Goal: Find specific page/section: Find specific page/section

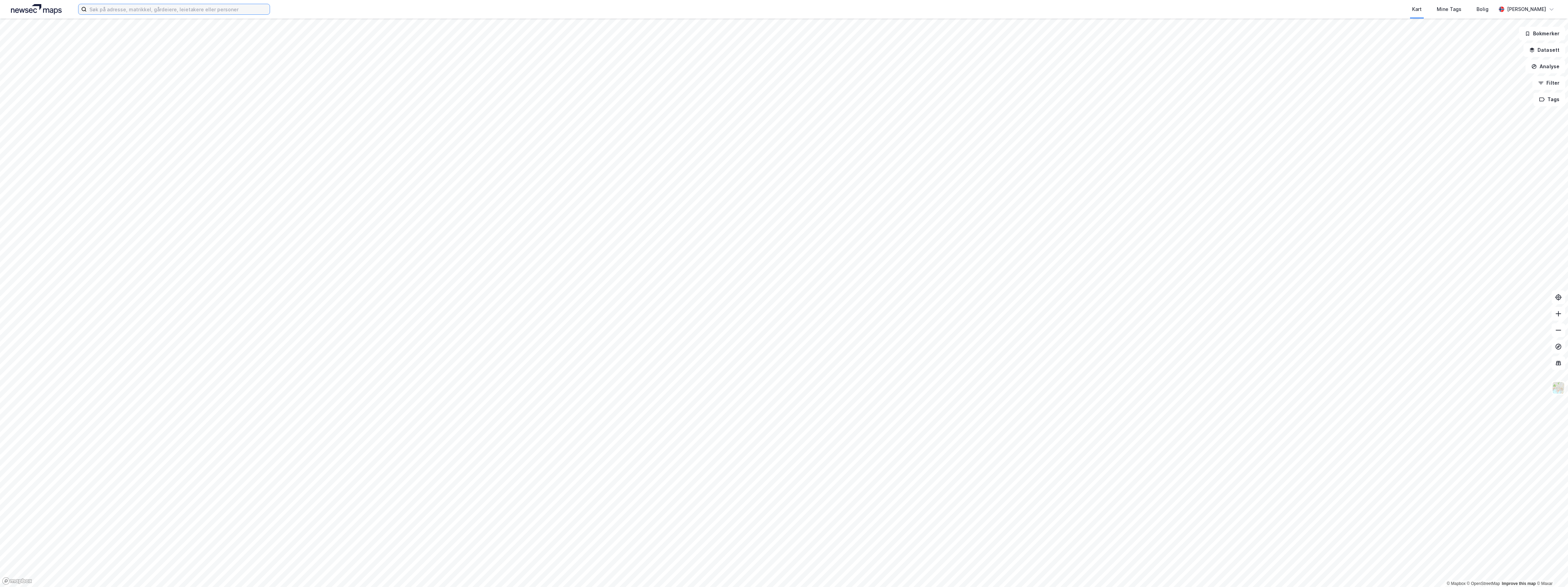
click at [121, 5] on input at bounding box center [178, 9] width 183 height 10
type input "23/685"
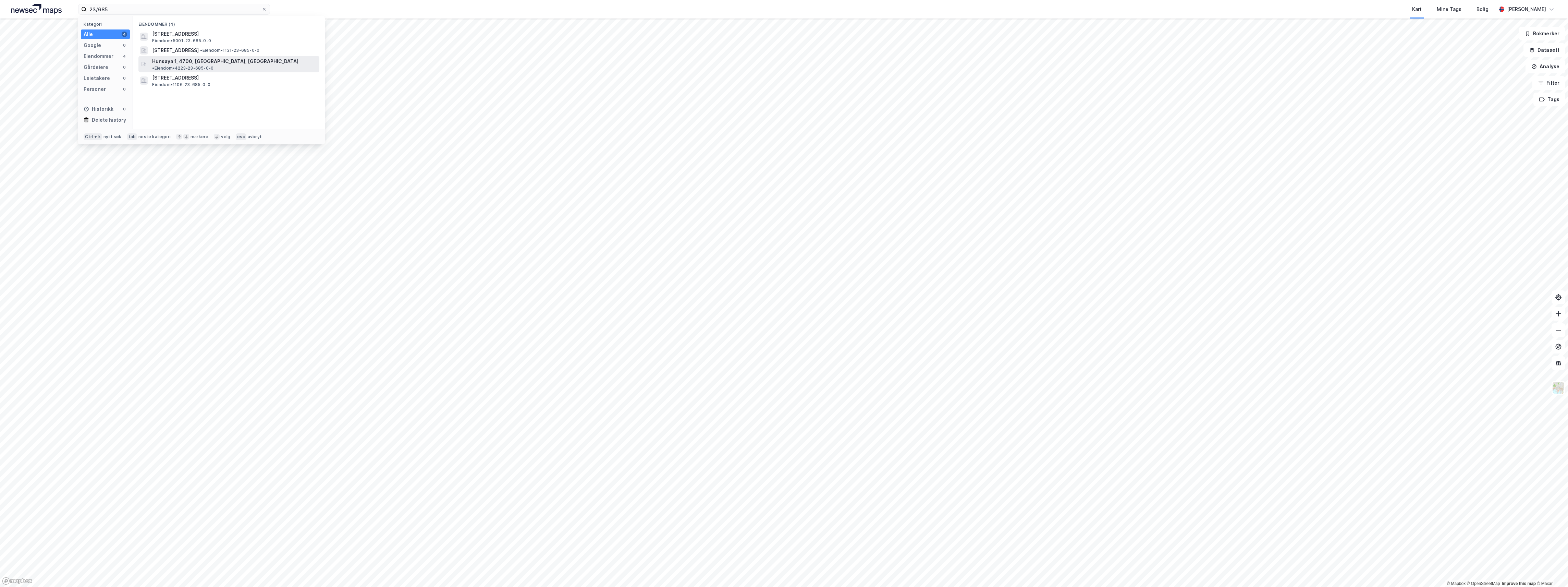
click at [198, 59] on span "Hunsøya 1, 4700, [GEOGRAPHIC_DATA], [GEOGRAPHIC_DATA]" at bounding box center [225, 62] width 146 height 9
